Goal: Register for event/course

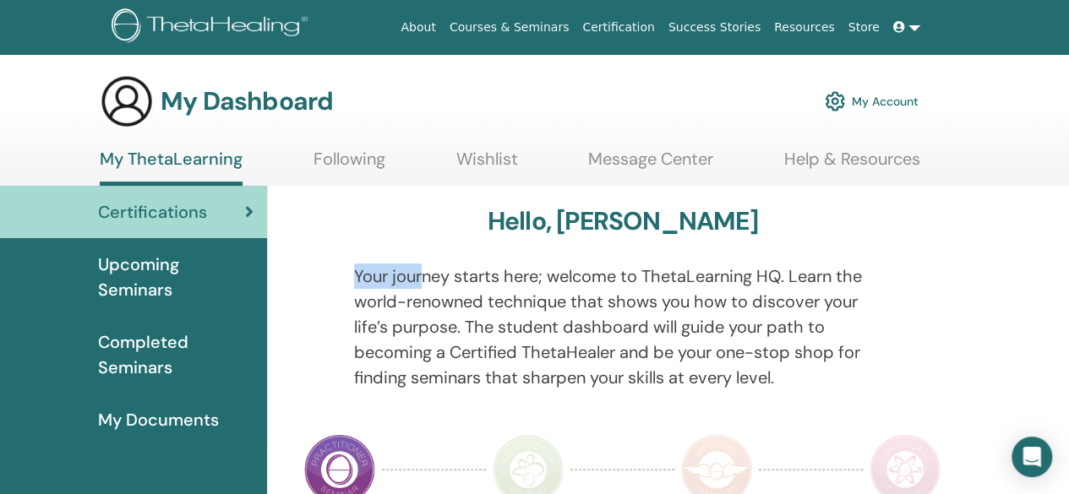
drag, startPoint x: 357, startPoint y: 278, endPoint x: 419, endPoint y: 275, distance: 61.7
click at [419, 275] on p "Your journey starts here; welcome to ThetaLearning HQ. Learn the world-renowned…" at bounding box center [622, 327] width 537 height 127
click at [427, 273] on p "Your journey starts here; welcome to ThetaLearning HQ. Learn the world-renowned…" at bounding box center [622, 327] width 537 height 127
drag, startPoint x: 358, startPoint y: 275, endPoint x: 397, endPoint y: 277, distance: 38.9
click at [397, 277] on p "Your journey starts here; welcome to ThetaLearning HQ. Learn the world-renowned…" at bounding box center [622, 327] width 537 height 127
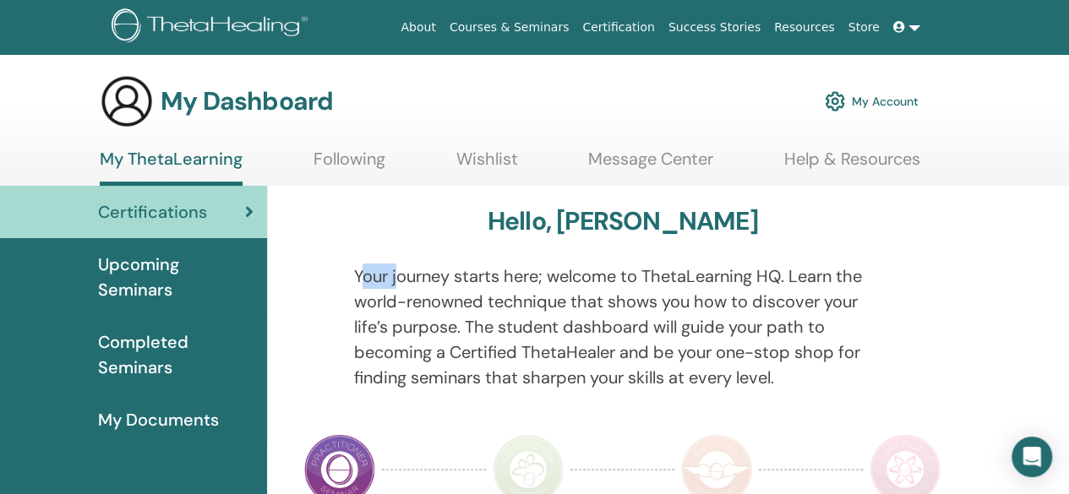
click at [397, 277] on p "Your journey starts here; welcome to ThetaLearning HQ. Learn the world-renowned…" at bounding box center [622, 327] width 537 height 127
drag, startPoint x: 397, startPoint y: 277, endPoint x: 470, endPoint y: 278, distance: 72.7
click at [470, 278] on p "Your journey starts here; welcome to ThetaLearning HQ. Learn the world-renowned…" at bounding box center [622, 327] width 537 height 127
click at [539, 303] on p "Your journey starts here; welcome to ThetaLearning HQ. Learn the world-renowned…" at bounding box center [622, 327] width 537 height 127
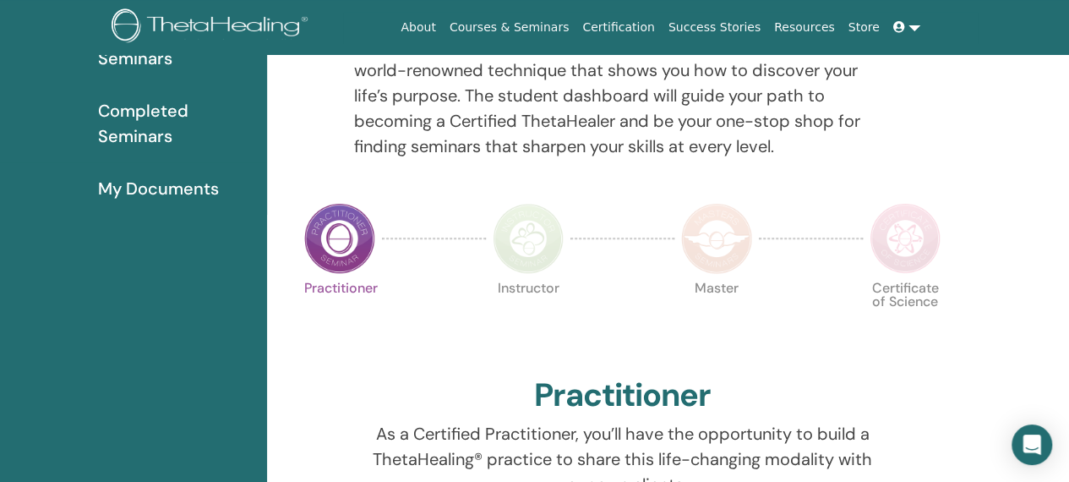
scroll to position [232, 0]
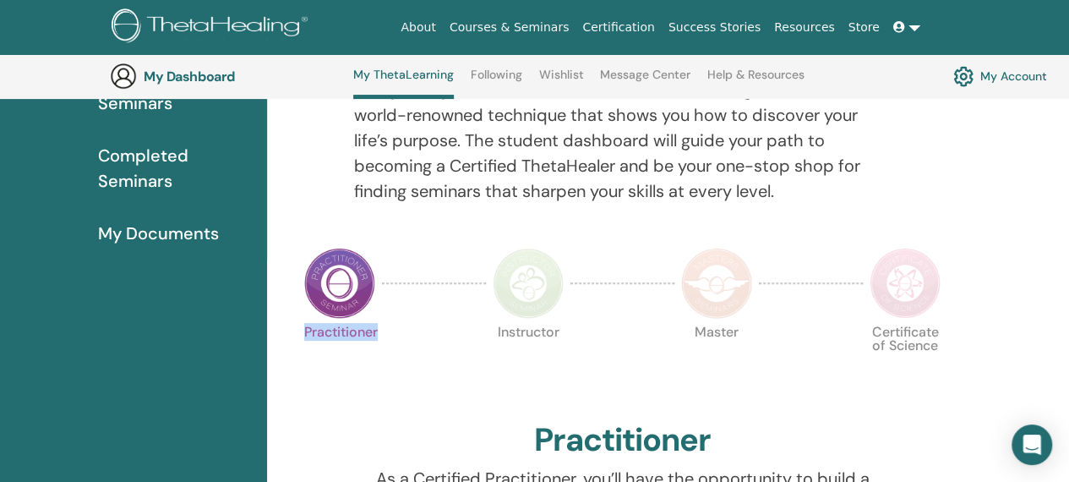
drag, startPoint x: 303, startPoint y: 330, endPoint x: 381, endPoint y: 336, distance: 78.0
click at [381, 336] on div "Practitioner" at bounding box center [339, 367] width 85 height 91
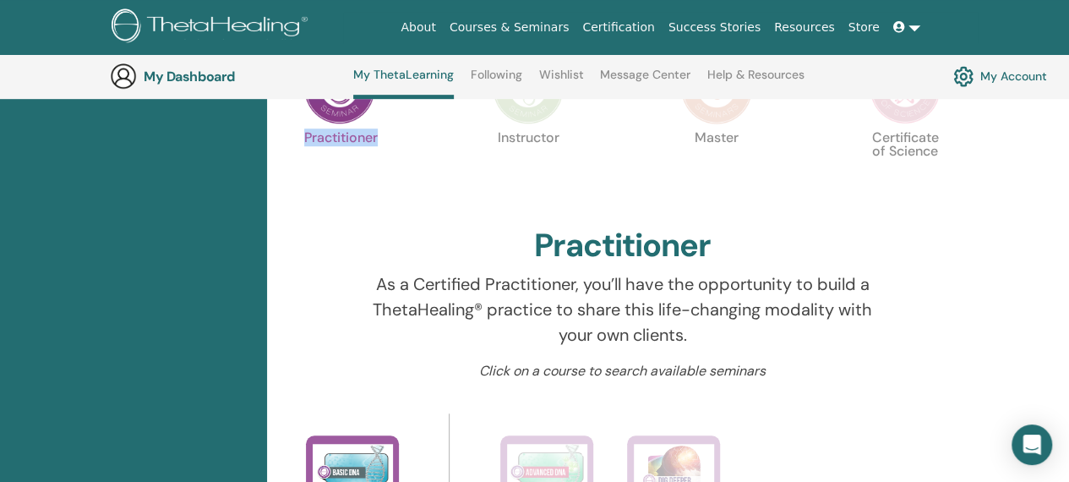
scroll to position [426, 0]
click at [390, 280] on p "As a Certified Practitioner, you’ll have the opportunity to build a ThetaHealin…" at bounding box center [622, 309] width 537 height 76
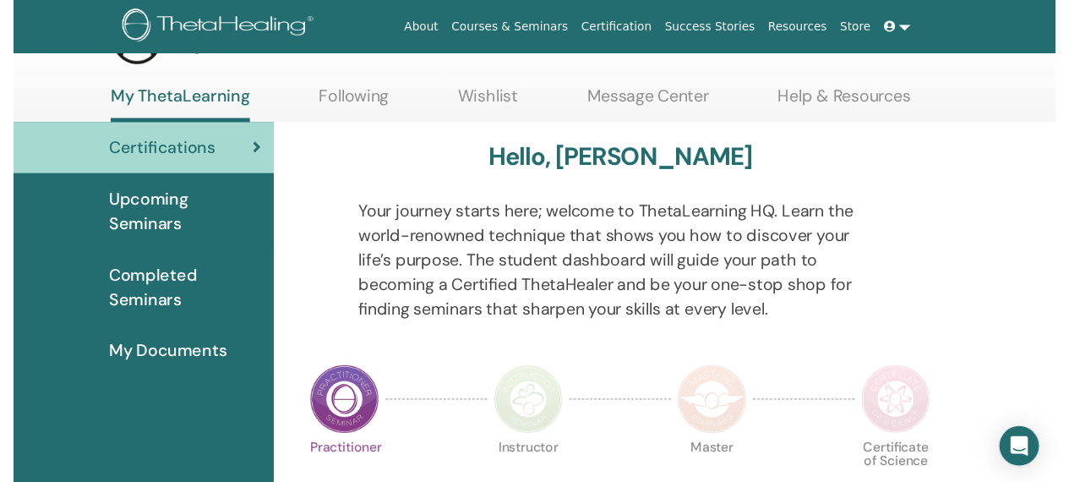
scroll to position [220, 0]
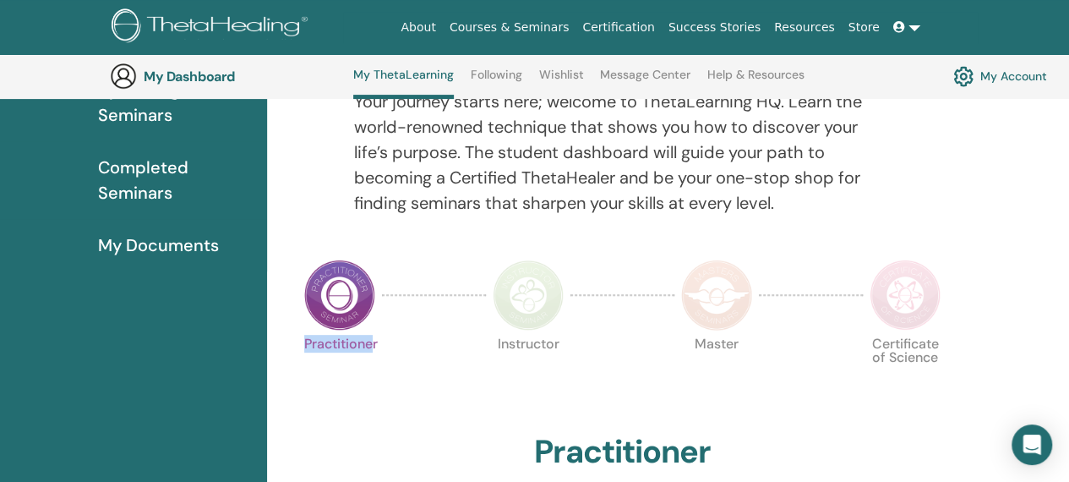
drag, startPoint x: 306, startPoint y: 349, endPoint x: 375, endPoint y: 338, distance: 70.2
click at [375, 338] on p "Practitioner" at bounding box center [339, 372] width 71 height 71
click at [409, 342] on div "Practitioner Instructor Master Certificate of Science" at bounding box center [622, 379] width 650 height 91
click at [368, 222] on div "Your journey starts here; welcome to ThetaLearning HQ. Learn the world-renowned…" at bounding box center [622, 162] width 563 height 147
drag, startPoint x: 305, startPoint y: 346, endPoint x: 389, endPoint y: 338, distance: 84.0
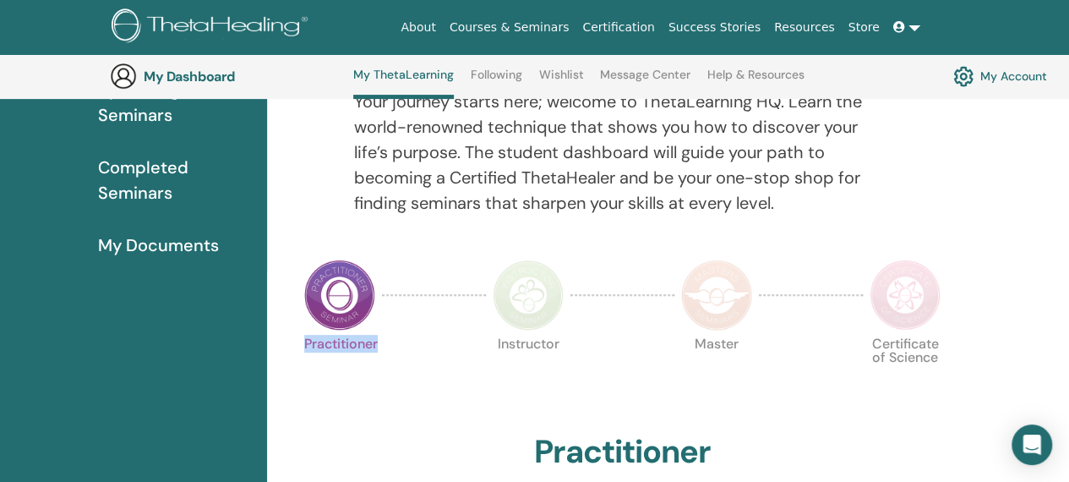
click at [389, 338] on div "Practitioner Instructor Master Certificate of Science" at bounding box center [622, 379] width 650 height 91
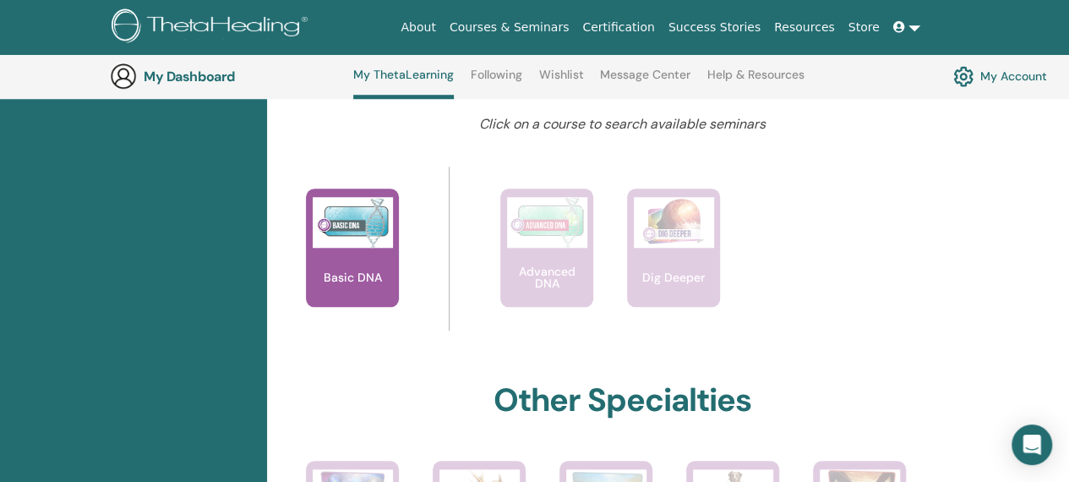
scroll to position [671, 0]
drag, startPoint x: 477, startPoint y: 123, endPoint x: 633, endPoint y: 112, distance: 155.9
click at [633, 112] on div "Hello, Zeel Your journey starts here; welcome to ThetaLearning HQ. Learn the wo…" at bounding box center [622, 401] width 690 height 1683
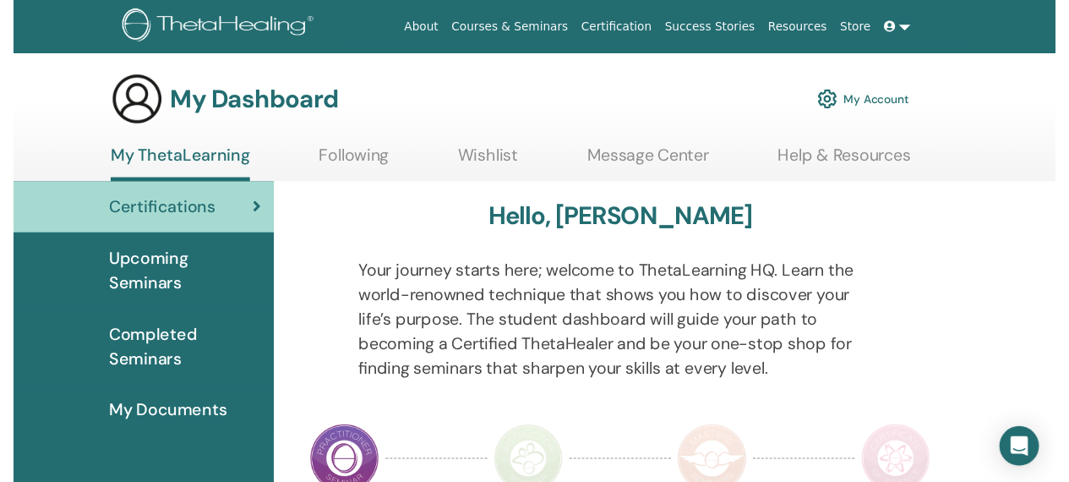
scroll to position [183, 0]
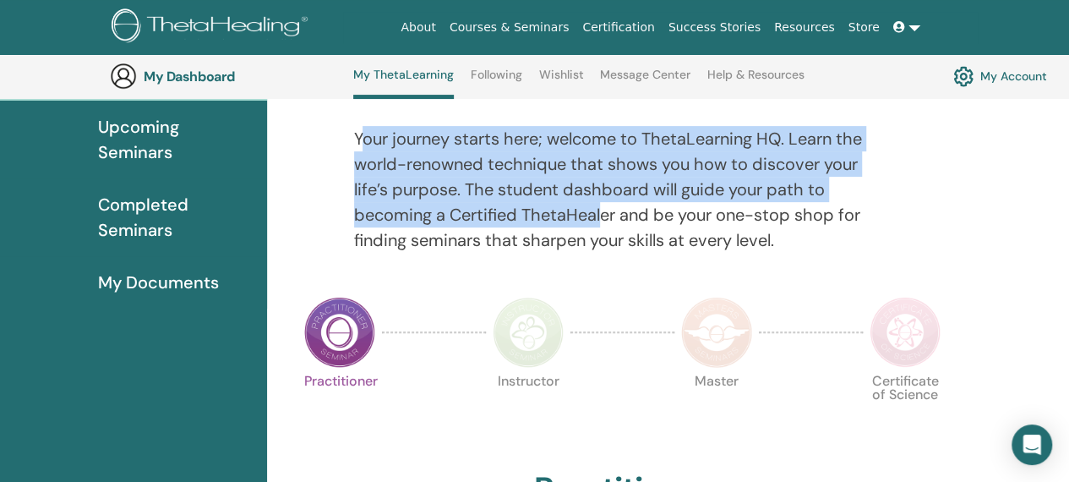
drag, startPoint x: 360, startPoint y: 136, endPoint x: 602, endPoint y: 221, distance: 256.3
click at [602, 221] on p "Your journey starts here; welcome to ThetaLearning HQ. Learn the world-renowned…" at bounding box center [622, 189] width 537 height 127
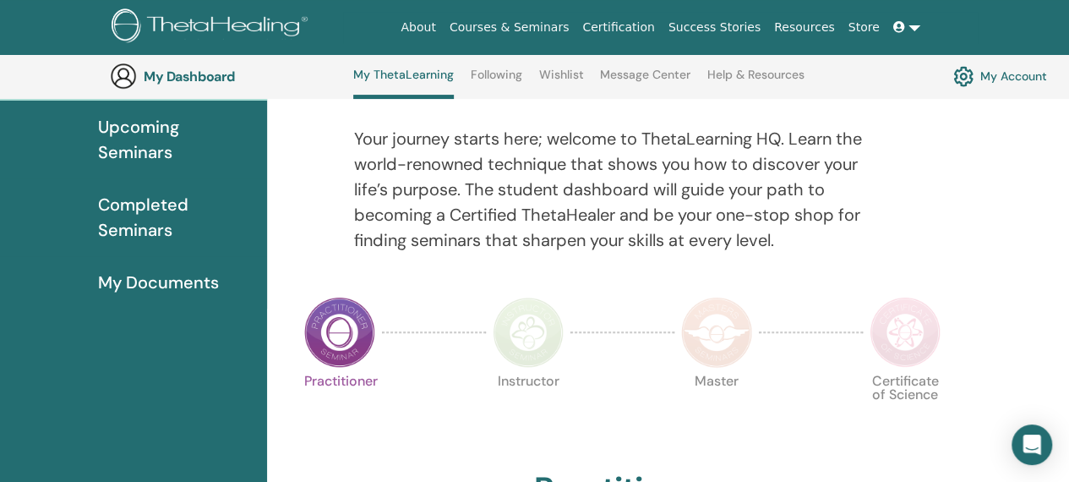
click at [392, 167] on p "Your journey starts here; welcome to ThetaLearning HQ. Learn the world-renowned…" at bounding box center [622, 189] width 537 height 127
drag, startPoint x: 354, startPoint y: 137, endPoint x: 448, endPoint y: 141, distance: 93.9
click at [448, 141] on p "Your journey starts here; welcome to ThetaLearning HQ. Learn the world-renowned…" at bounding box center [622, 189] width 537 height 127
click at [439, 170] on p "Your journey starts here; welcome to ThetaLearning HQ. Learn the world-renowned…" at bounding box center [622, 189] width 537 height 127
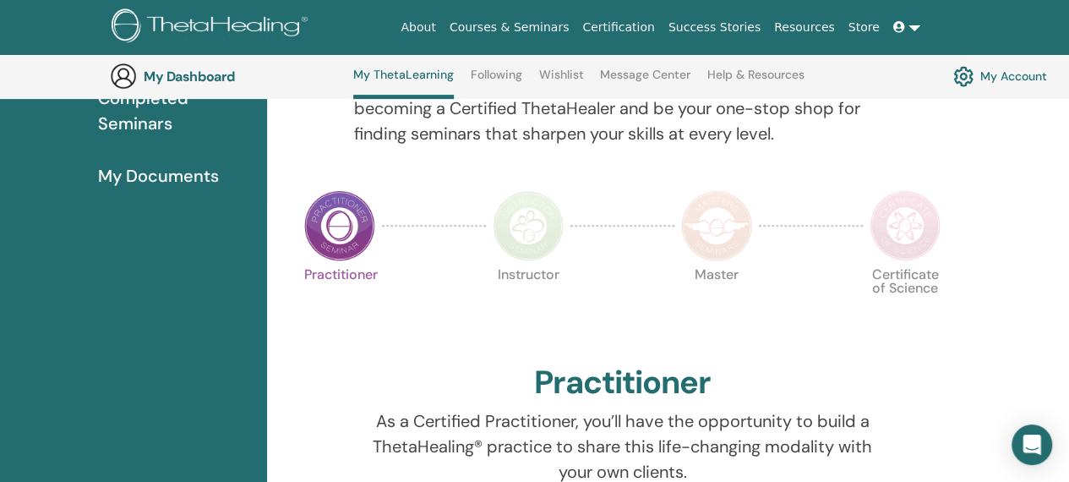
scroll to position [289, 0]
drag, startPoint x: 495, startPoint y: 274, endPoint x: 573, endPoint y: 286, distance: 78.6
click at [573, 286] on div "Practitioner Instructor Master Certificate of Science" at bounding box center [622, 310] width 650 height 91
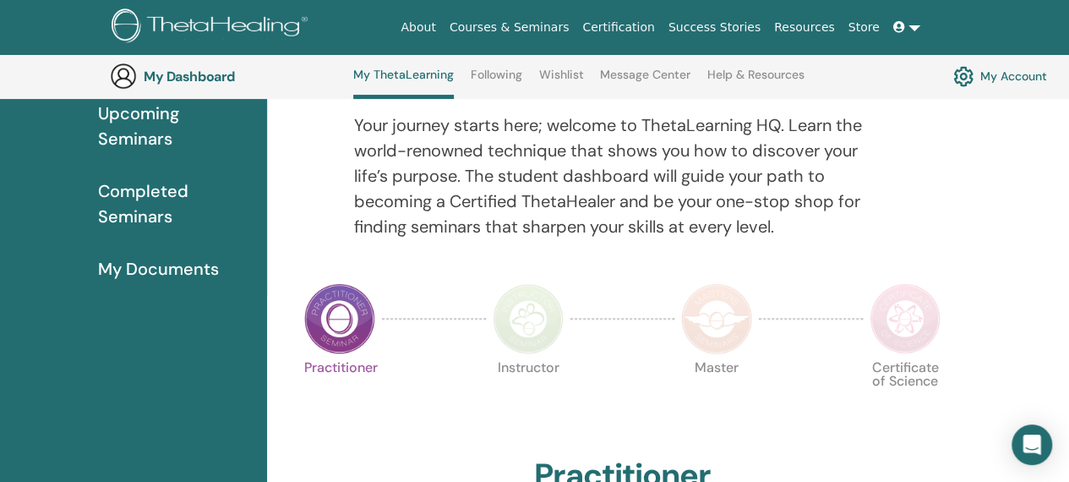
scroll to position [194, 0]
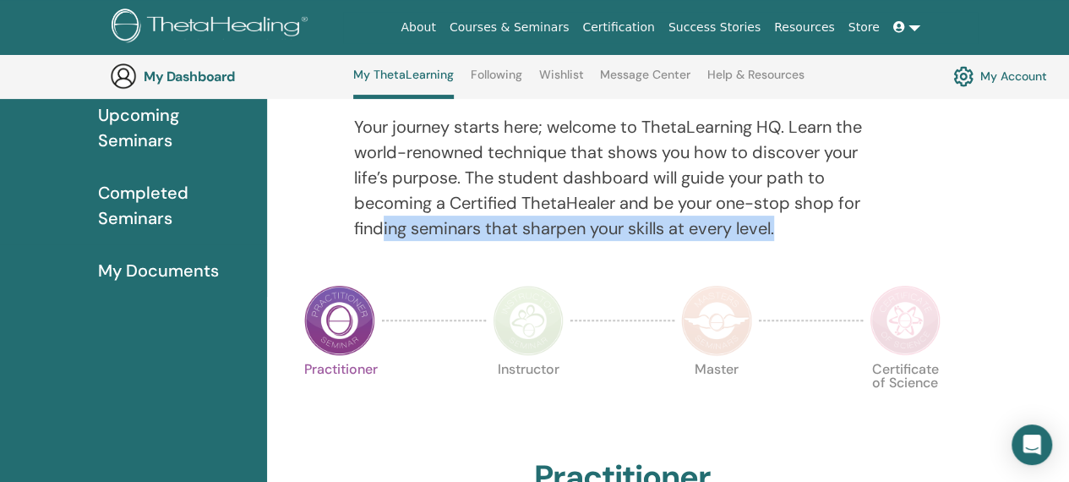
drag, startPoint x: 385, startPoint y: 230, endPoint x: 779, endPoint y: 241, distance: 393.9
click at [779, 241] on div "Your journey starts here; welcome to ThetaLearning HQ. Learn the world-renowned…" at bounding box center [622, 187] width 563 height 147
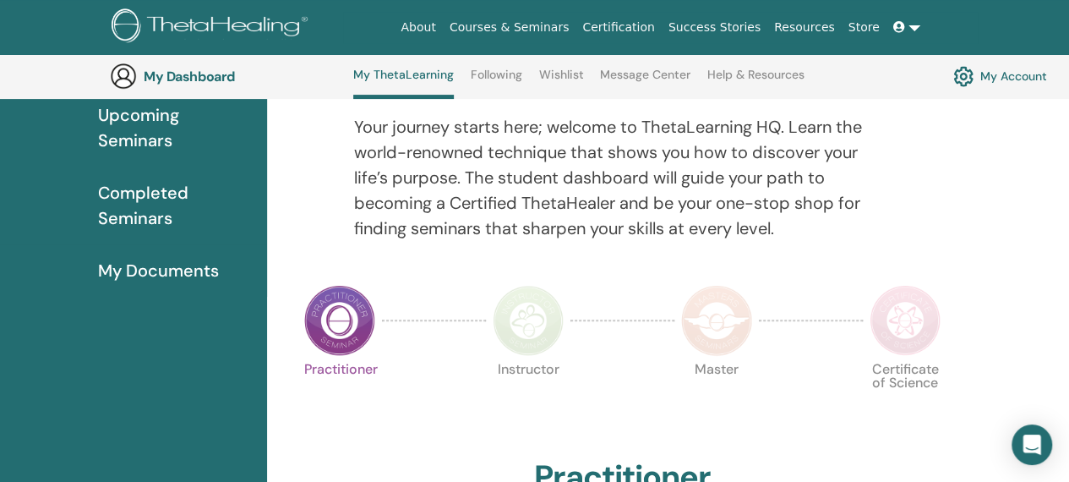
click at [637, 437] on div "Practitioner Instructor Master Certificate of Science" at bounding box center [622, 404] width 650 height 91
click at [172, 134] on span "Upcoming Seminars" at bounding box center [175, 127] width 155 height 51
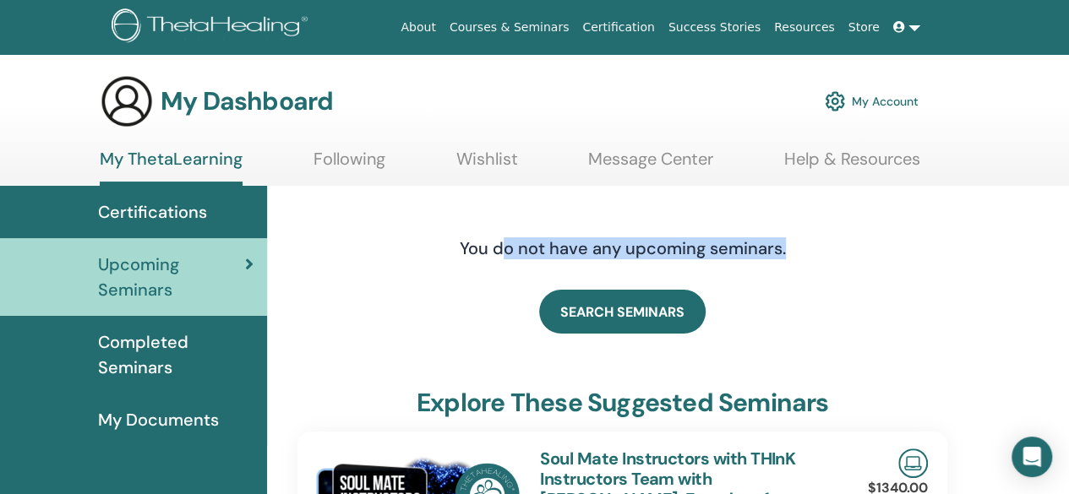
drag, startPoint x: 505, startPoint y: 256, endPoint x: 794, endPoint y: 290, distance: 291.0
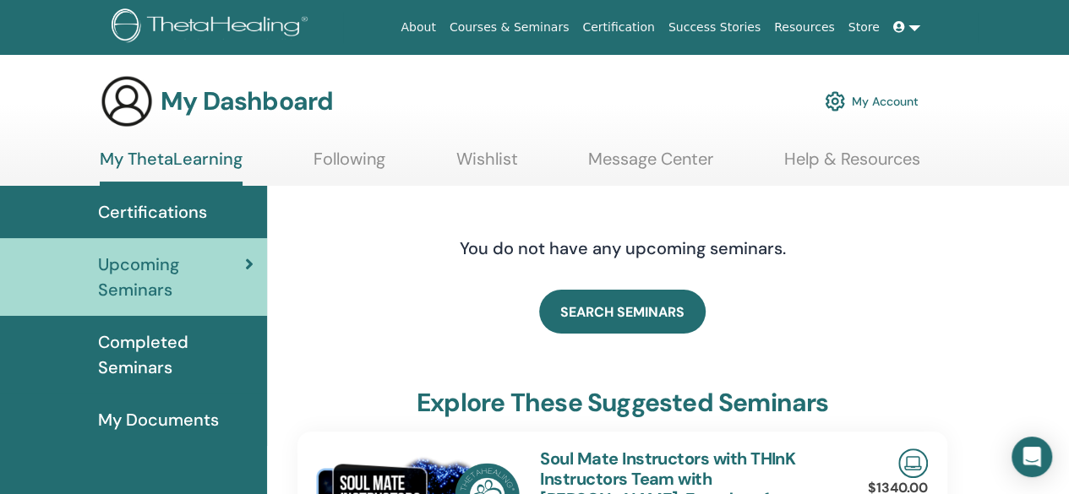
click at [786, 314] on div "SEARCH SEMINARS" at bounding box center [622, 312] width 650 height 85
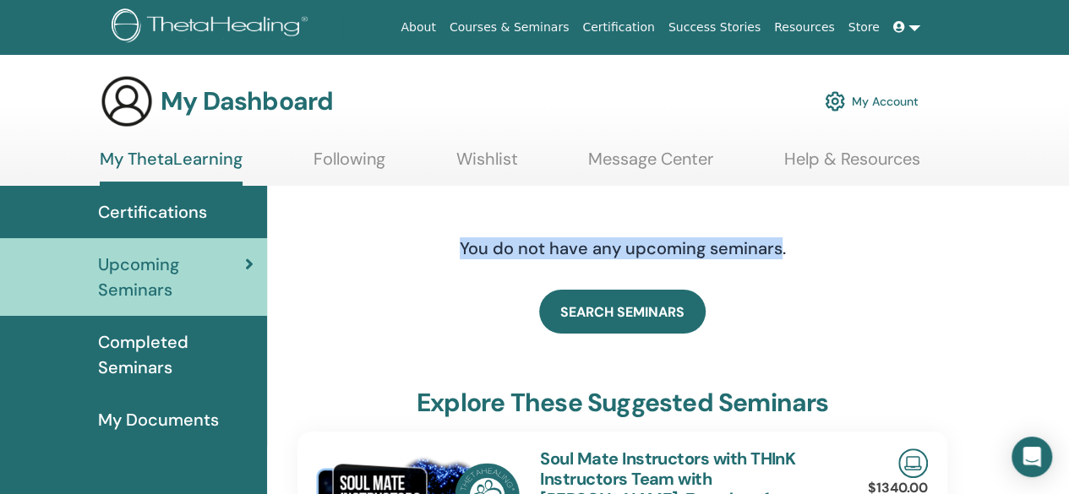
drag, startPoint x: 779, startPoint y: 248, endPoint x: 455, endPoint y: 235, distance: 324.7
click at [455, 235] on div "You do not have any upcoming seminars." at bounding box center [623, 248] width 532 height 85
click at [457, 258] on h4 "You do not have any upcoming seminars." at bounding box center [623, 248] width 532 height 20
drag, startPoint x: 457, startPoint y: 258, endPoint x: 782, endPoint y: 283, distance: 325.5
click at [782, 283] on div "You do not have any upcoming seminars." at bounding box center [623, 248] width 532 height 85
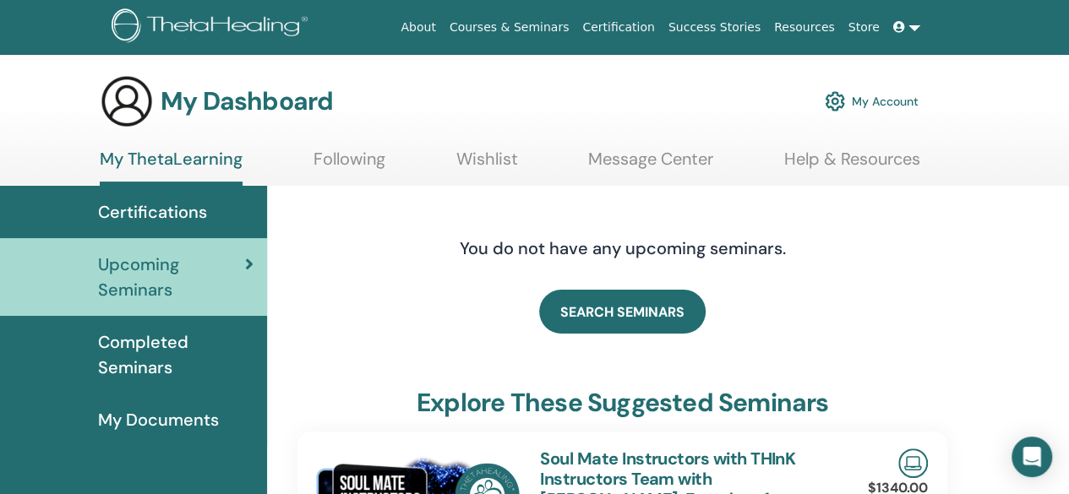
click at [777, 315] on div "SEARCH SEMINARS" at bounding box center [622, 312] width 650 height 85
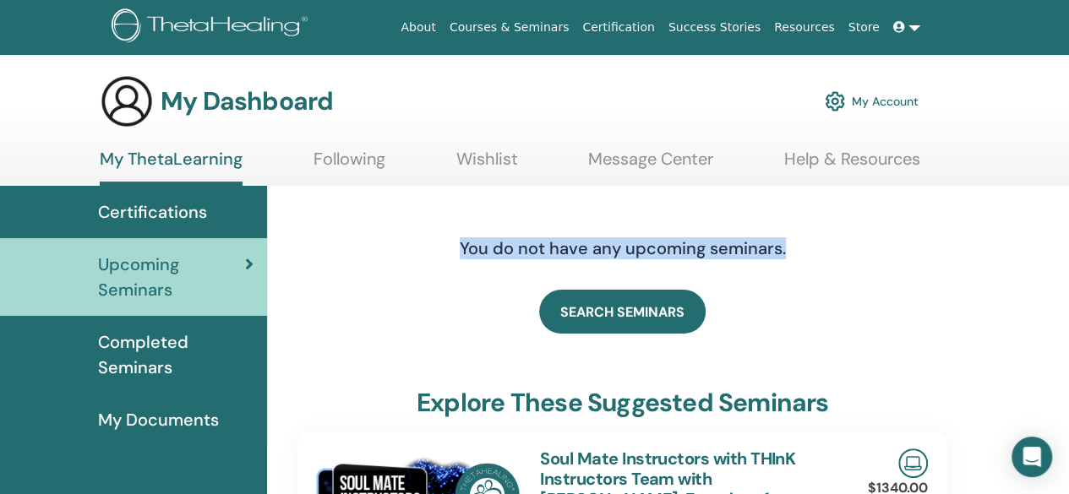
drag, startPoint x: 783, startPoint y: 253, endPoint x: 453, endPoint y: 248, distance: 329.6
click at [453, 248] on h4 "You do not have any upcoming seminars." at bounding box center [623, 248] width 532 height 20
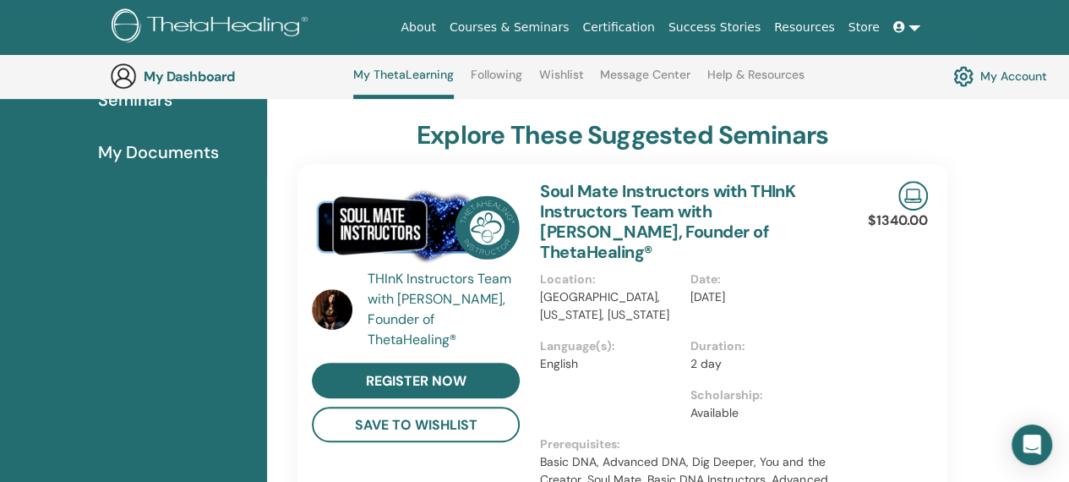
scroll to position [318, 0]
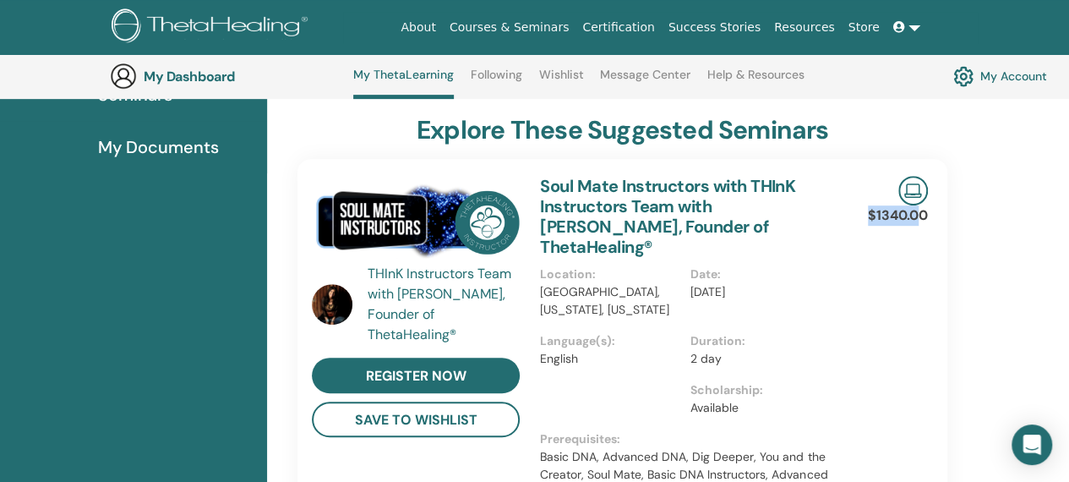
drag, startPoint x: 919, startPoint y: 218, endPoint x: 864, endPoint y: 210, distance: 56.3
click at [864, 210] on div "THInK Instructors Team with Vianna Stibal, Founder of ThetaHealing® register no…" at bounding box center [622, 337] width 675 height 356
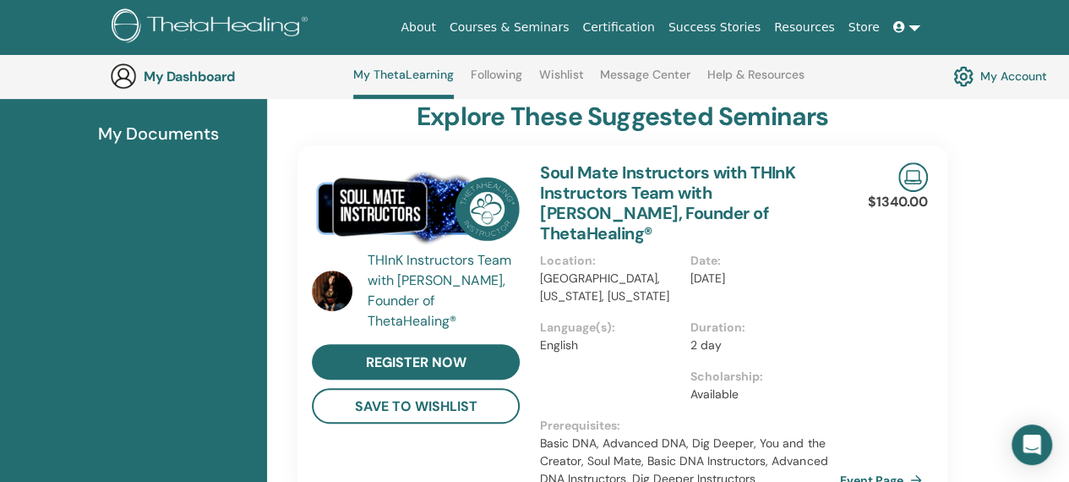
scroll to position [331, 0]
click at [877, 205] on p "$1340.00" at bounding box center [898, 202] width 60 height 20
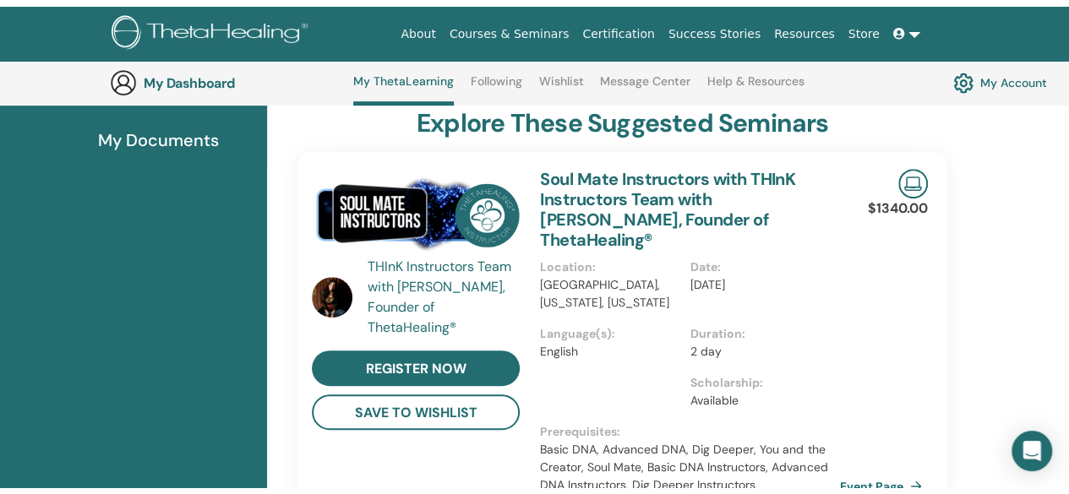
scroll to position [0, 0]
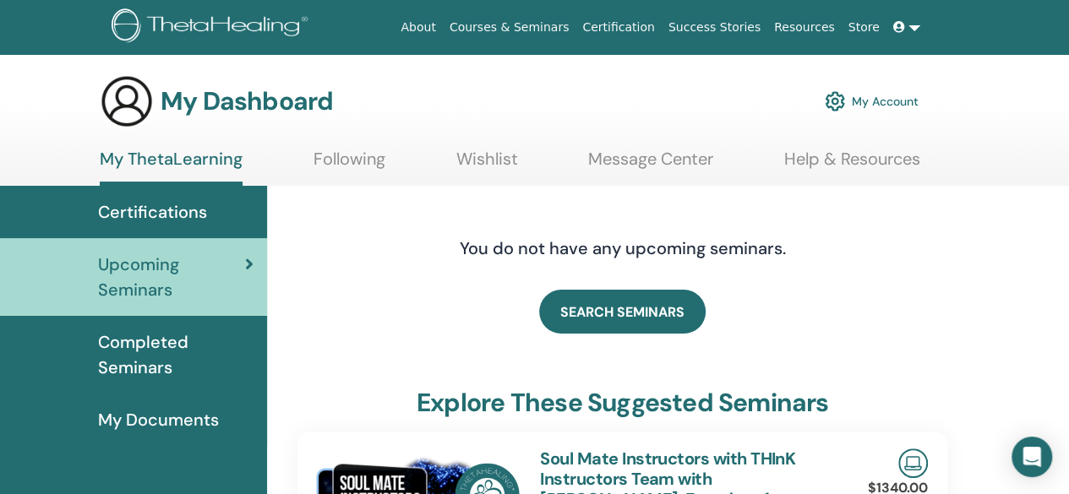
click at [181, 348] on span "Completed Seminars" at bounding box center [175, 355] width 155 height 51
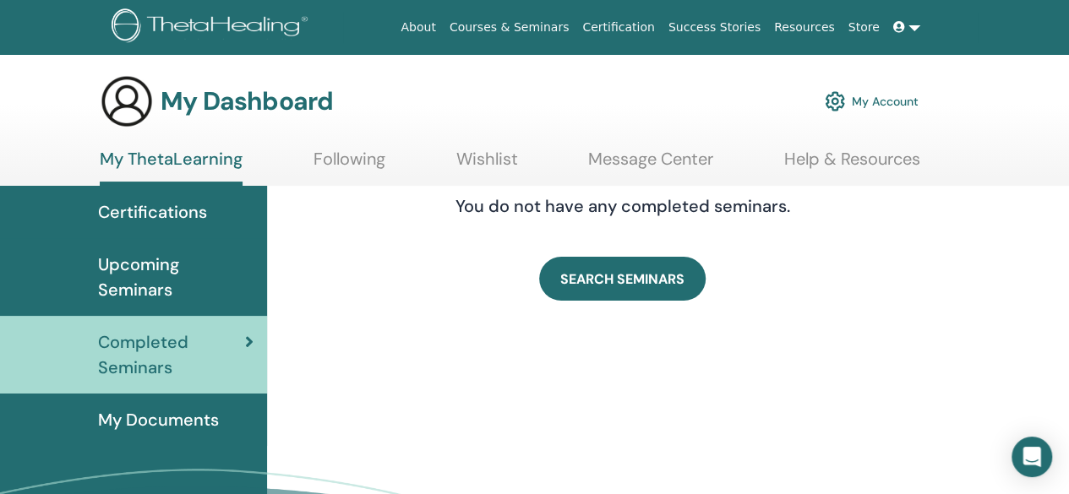
click at [232, 272] on span "Upcoming Seminars" at bounding box center [175, 277] width 155 height 51
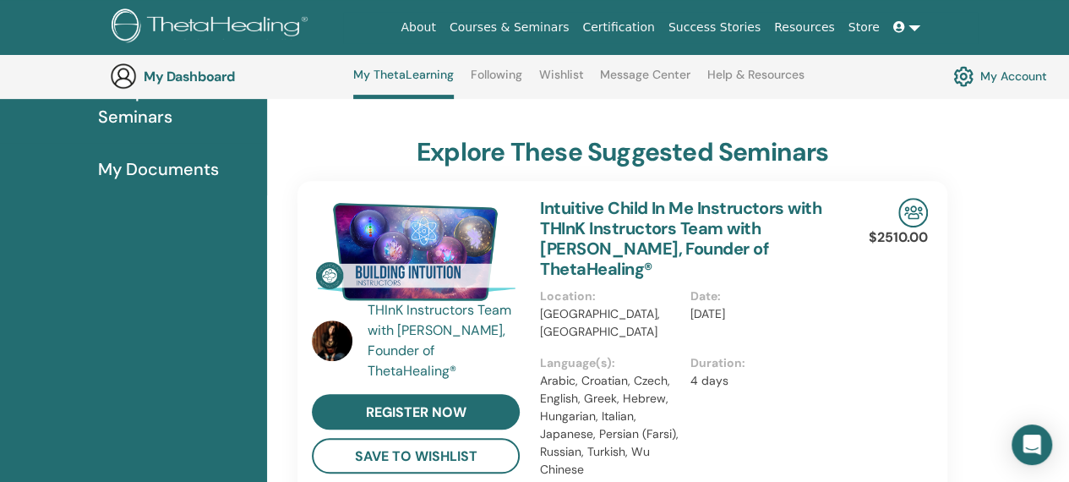
scroll to position [296, 0]
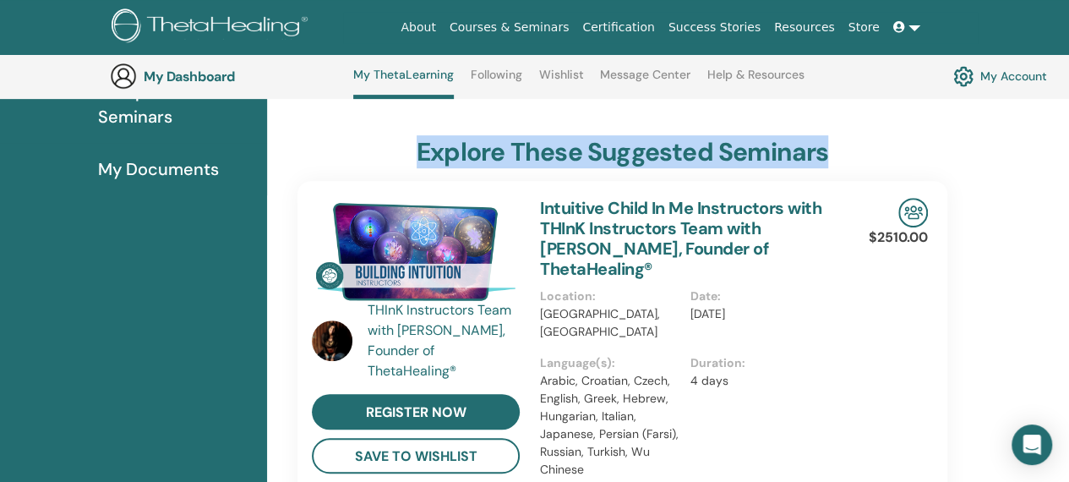
drag, startPoint x: 419, startPoint y: 148, endPoint x: 835, endPoint y: 139, distance: 415.9
click at [835, 139] on div "explore these suggested seminars" at bounding box center [622, 155] width 650 height 37
click at [425, 139] on h3 "explore these suggested seminars" at bounding box center [623, 152] width 412 height 30
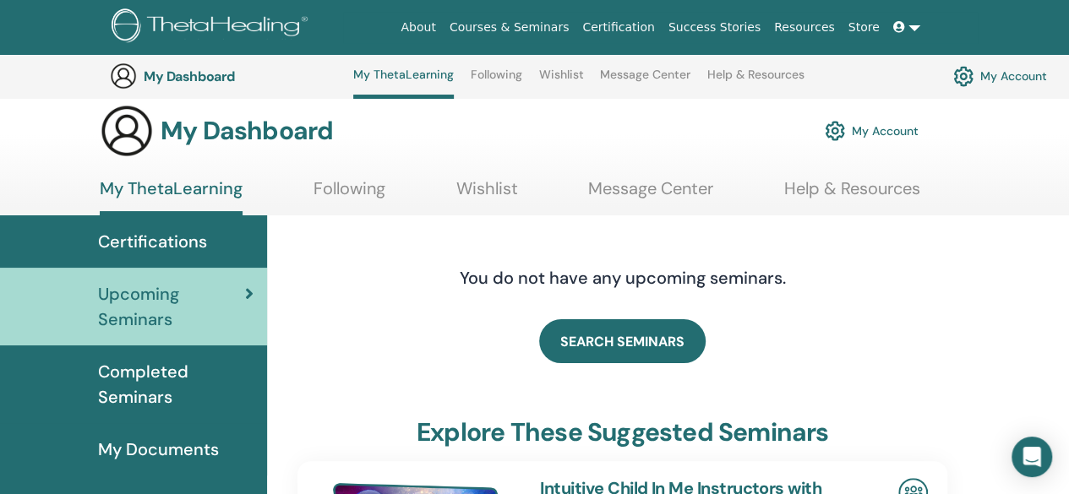
scroll to position [14, 0]
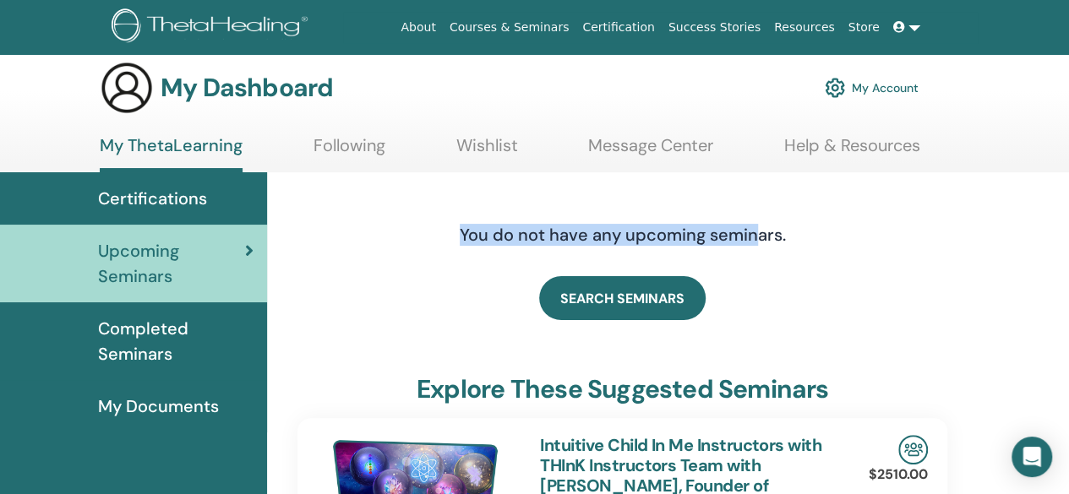
drag, startPoint x: 459, startPoint y: 232, endPoint x: 757, endPoint y: 259, distance: 299.5
click at [757, 259] on div "You do not have any upcoming seminars." at bounding box center [623, 235] width 532 height 85
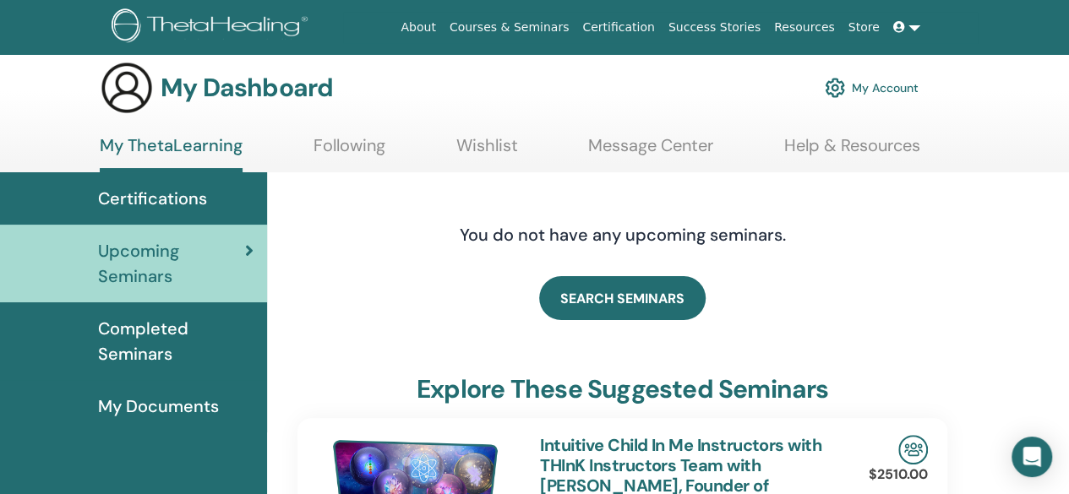
click at [777, 288] on div "SEARCH SEMINARS" at bounding box center [622, 298] width 650 height 85
click at [183, 337] on span "Completed Seminars" at bounding box center [175, 341] width 155 height 51
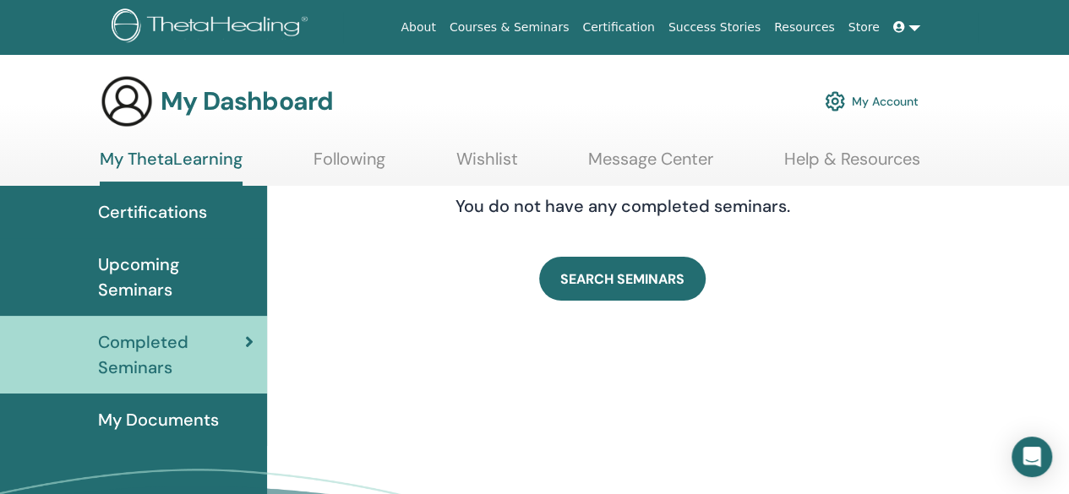
click at [397, 278] on div "SEARCH SEMINARS" at bounding box center [623, 279] width 532 height 44
click at [460, 330] on div "You do not have any completed seminars. SEARCH SEMINARS" at bounding box center [622, 258] width 690 height 145
click at [516, 349] on div "You do not have any completed seminars. SEARCH SEMINARS" at bounding box center [668, 412] width 802 height 452
click at [517, 357] on div "You do not have any completed seminars. SEARCH SEMINARS" at bounding box center [668, 412] width 802 height 452
click at [538, 368] on div "You do not have any completed seminars. SEARCH SEMINARS" at bounding box center [668, 412] width 802 height 452
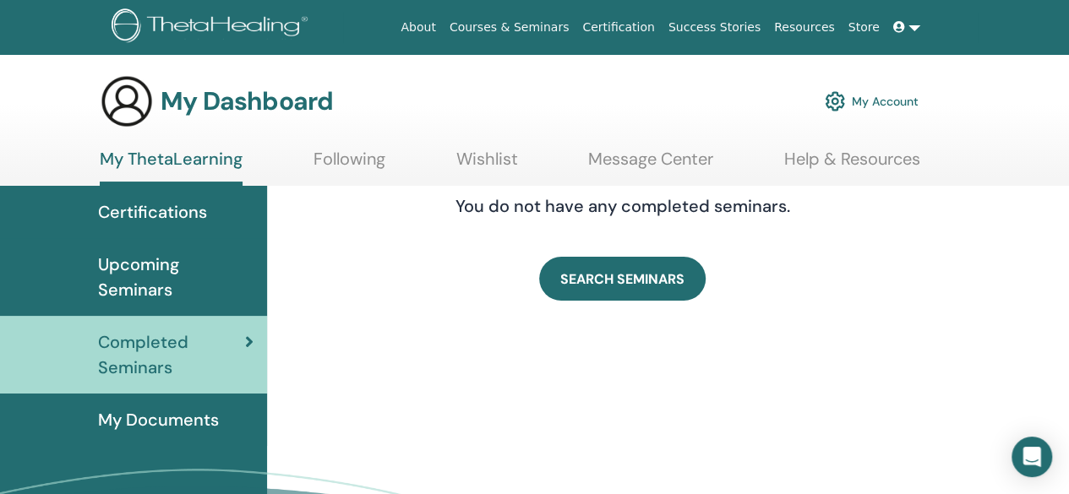
click at [169, 261] on span "Upcoming Seminars" at bounding box center [175, 277] width 155 height 51
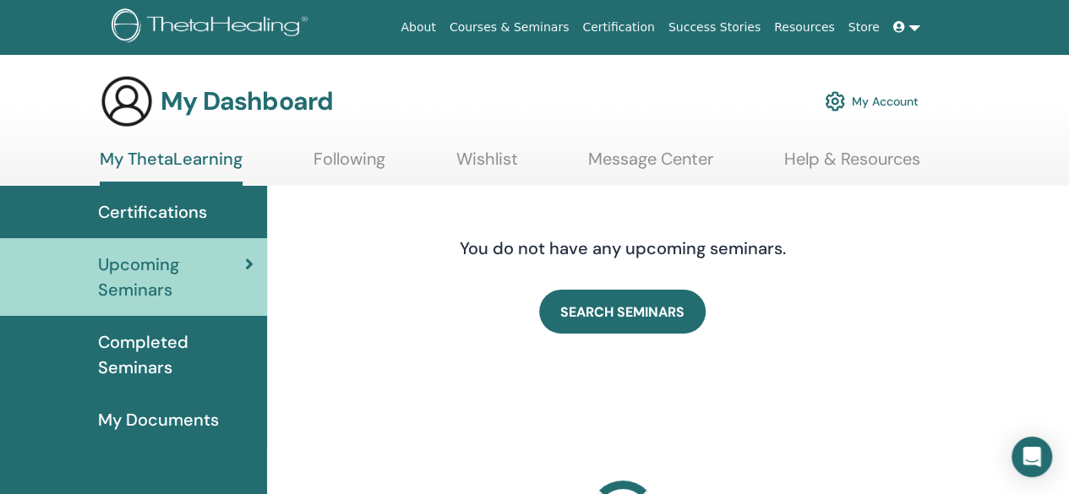
click at [176, 232] on link "Certifications" at bounding box center [133, 212] width 267 height 52
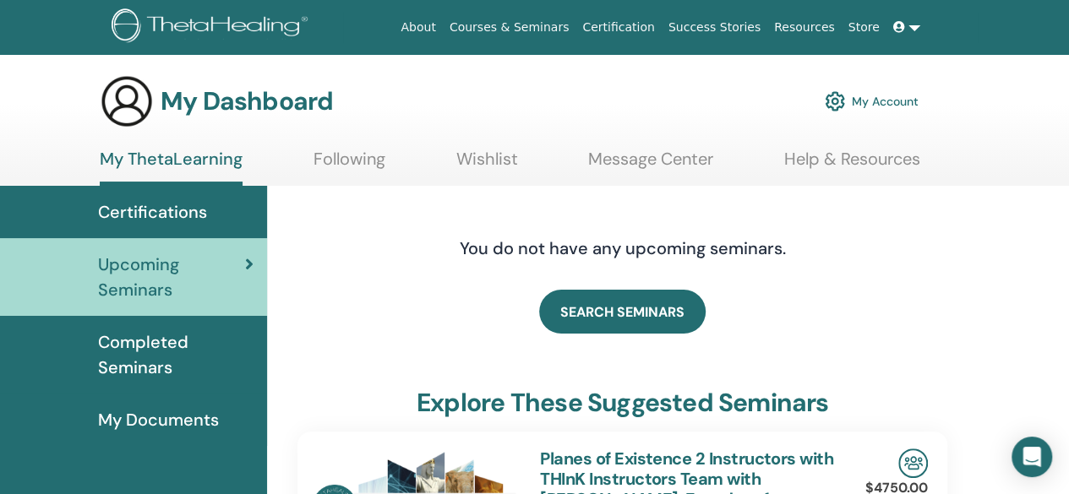
click at [175, 222] on span "Certifications" at bounding box center [152, 211] width 109 height 25
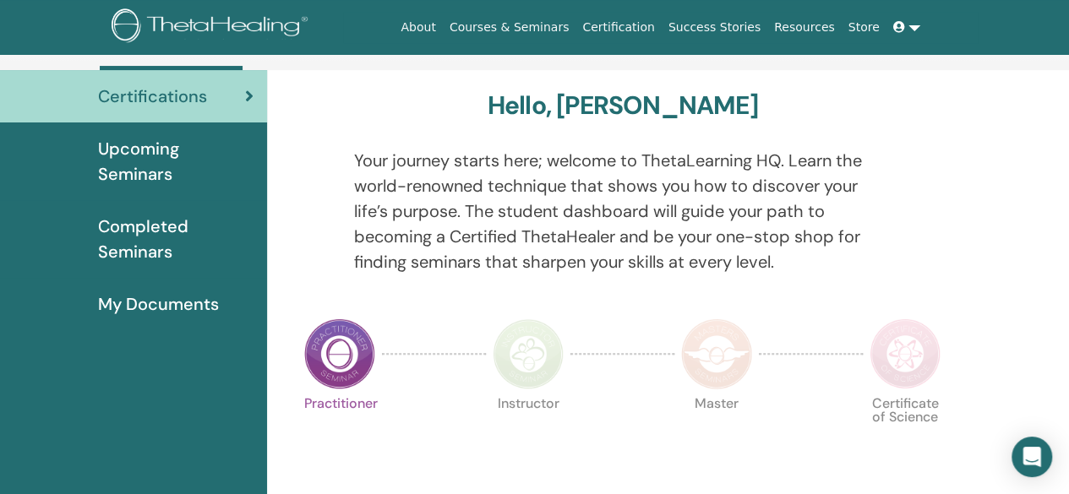
scroll to position [117, 0]
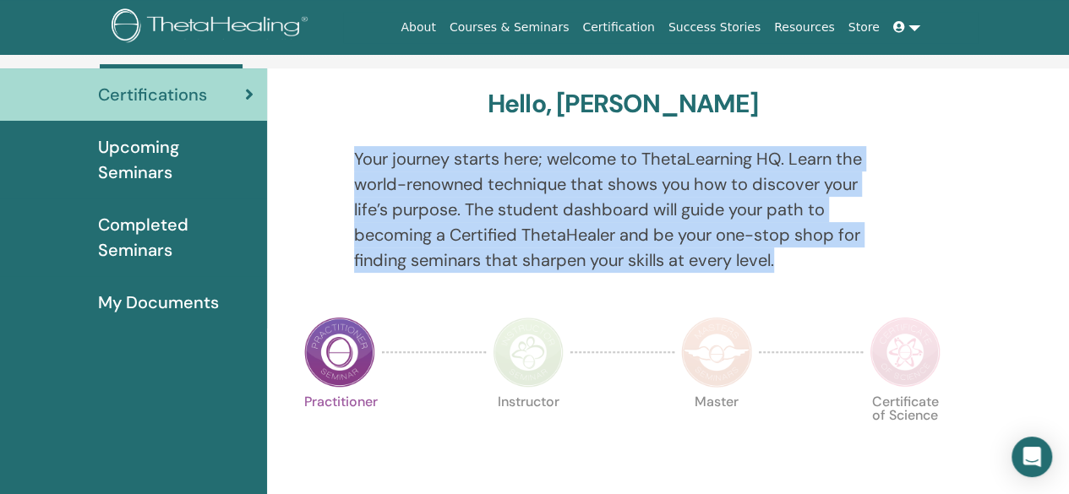
drag, startPoint x: 784, startPoint y: 265, endPoint x: 356, endPoint y: 163, distance: 440.5
click at [356, 163] on p "Your journey starts here; welcome to ThetaLearning HQ. Learn the world-renowned…" at bounding box center [622, 209] width 537 height 127
click at [435, 216] on p "Your journey starts here; welcome to ThetaLearning HQ. Learn the world-renowned…" at bounding box center [622, 209] width 537 height 127
drag, startPoint x: 358, startPoint y: 156, endPoint x: 791, endPoint y: 264, distance: 445.8
click at [791, 264] on p "Your journey starts here; welcome to ThetaLearning HQ. Learn the world-renowned…" at bounding box center [622, 209] width 537 height 127
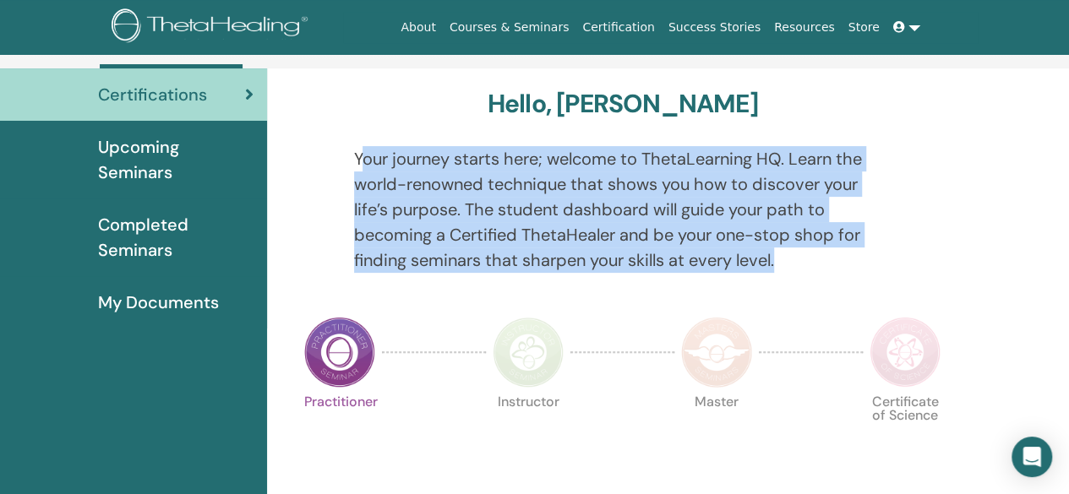
click at [738, 273] on div "Your journey starts here; welcome to ThetaLearning HQ. Learn the world-renowned…" at bounding box center [622, 219] width 563 height 147
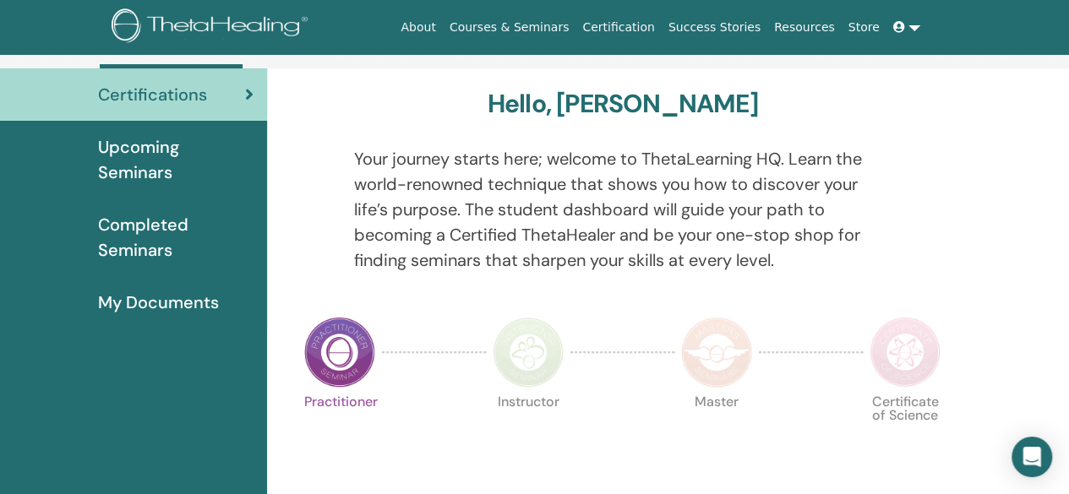
click at [108, 159] on span "Upcoming Seminars" at bounding box center [175, 159] width 155 height 51
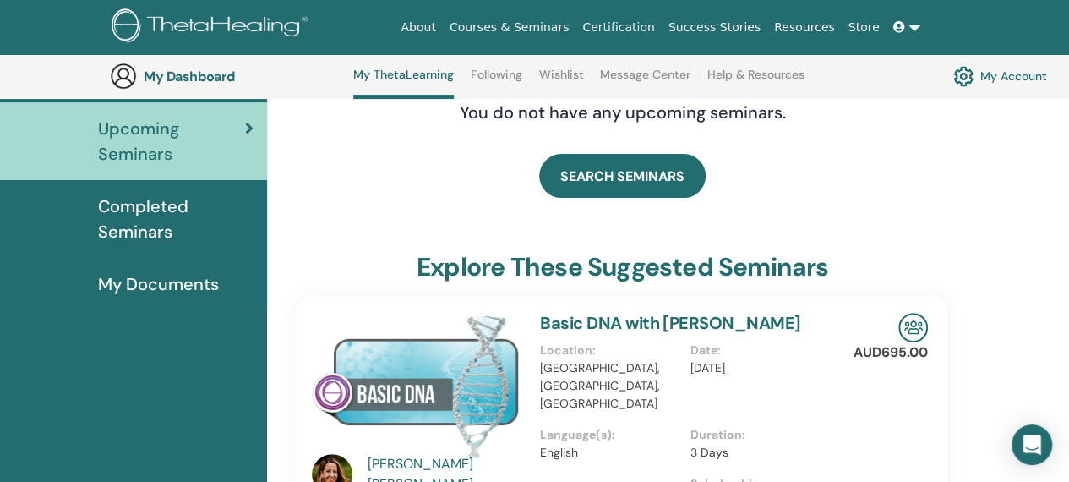
scroll to position [179, 0]
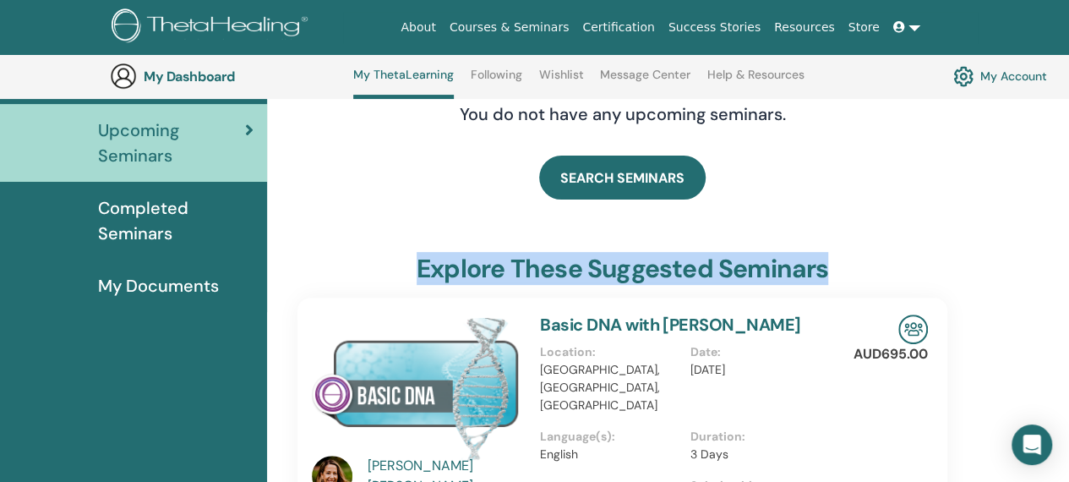
drag, startPoint x: 389, startPoint y: 253, endPoint x: 837, endPoint y: 224, distance: 448.8
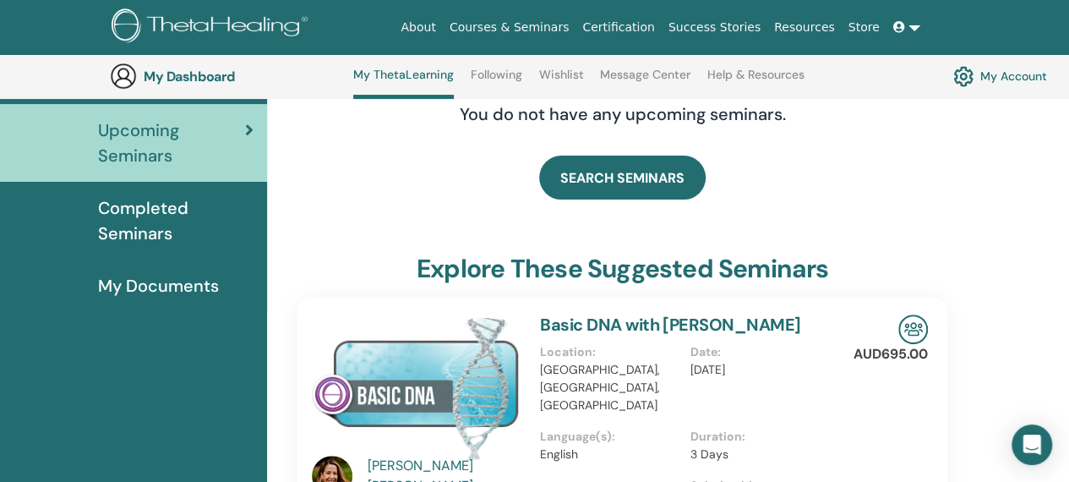
click at [566, 152] on div "You do not have any upcoming seminars." at bounding box center [623, 114] width 532 height 85
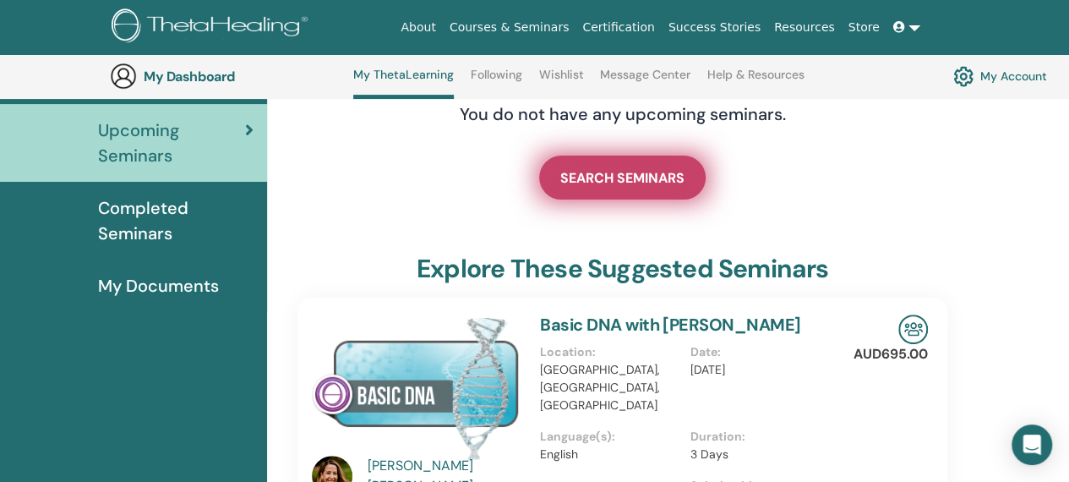
click at [575, 165] on link "SEARCH SEMINARS" at bounding box center [622, 177] width 166 height 44
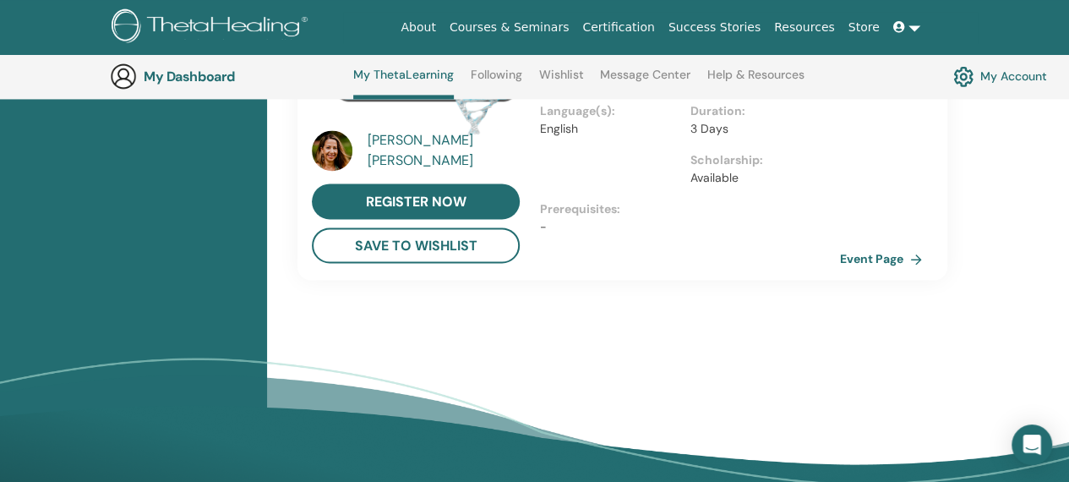
scroll to position [1256, 0]
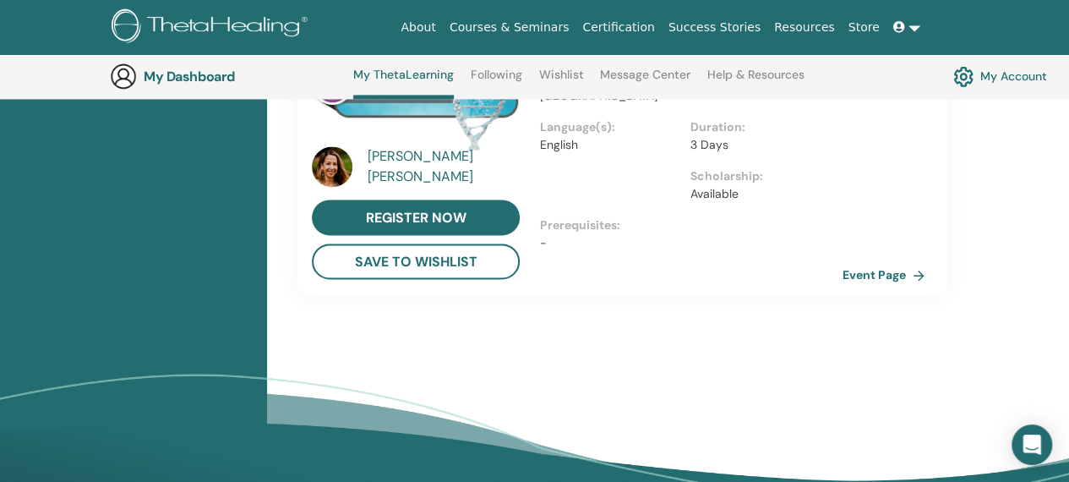
click at [860, 262] on link "Event Page" at bounding box center [887, 274] width 89 height 25
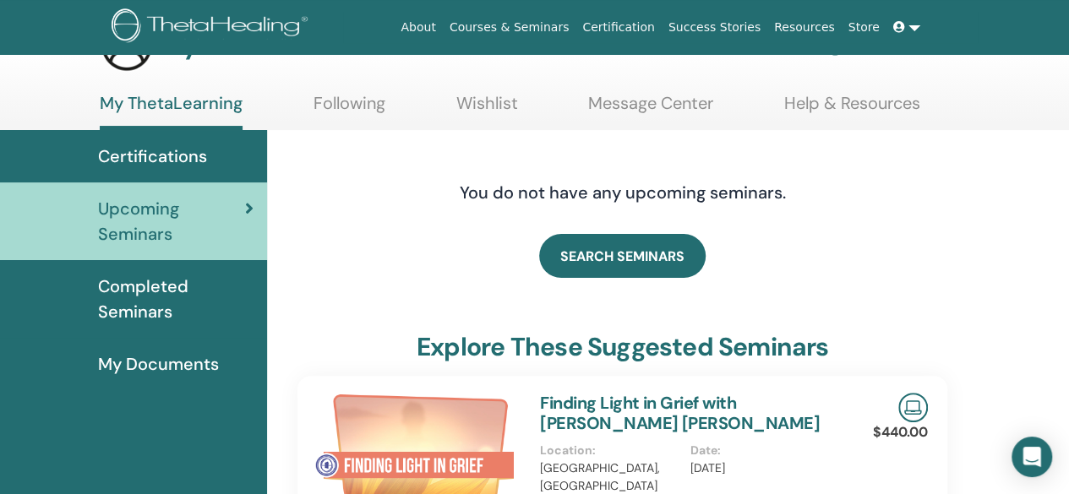
scroll to position [0, 0]
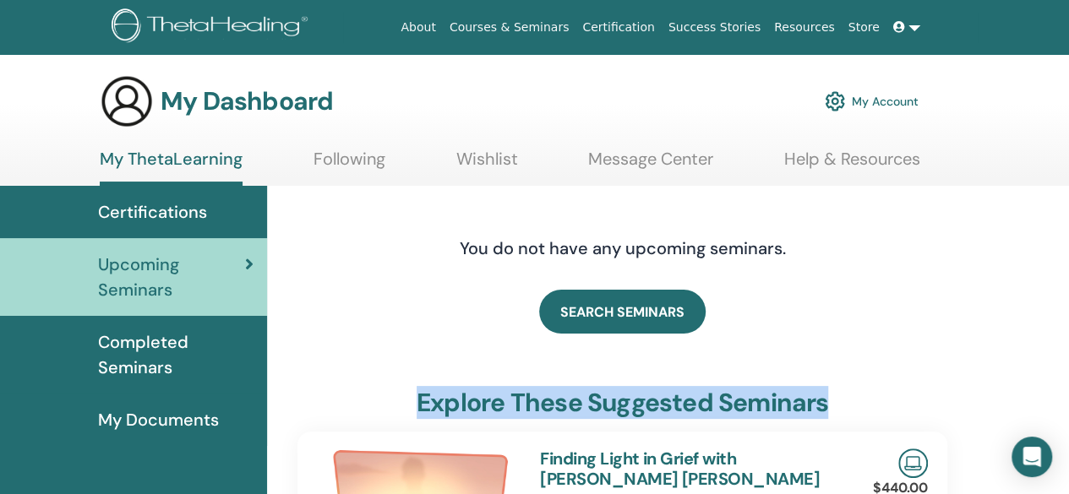
drag, startPoint x: 413, startPoint y: 397, endPoint x: 1024, endPoint y: 390, distance: 611.0
click at [837, 396] on div "explore these suggested seminars" at bounding box center [622, 406] width 650 height 37
